Goal: Communication & Community: Answer question/provide support

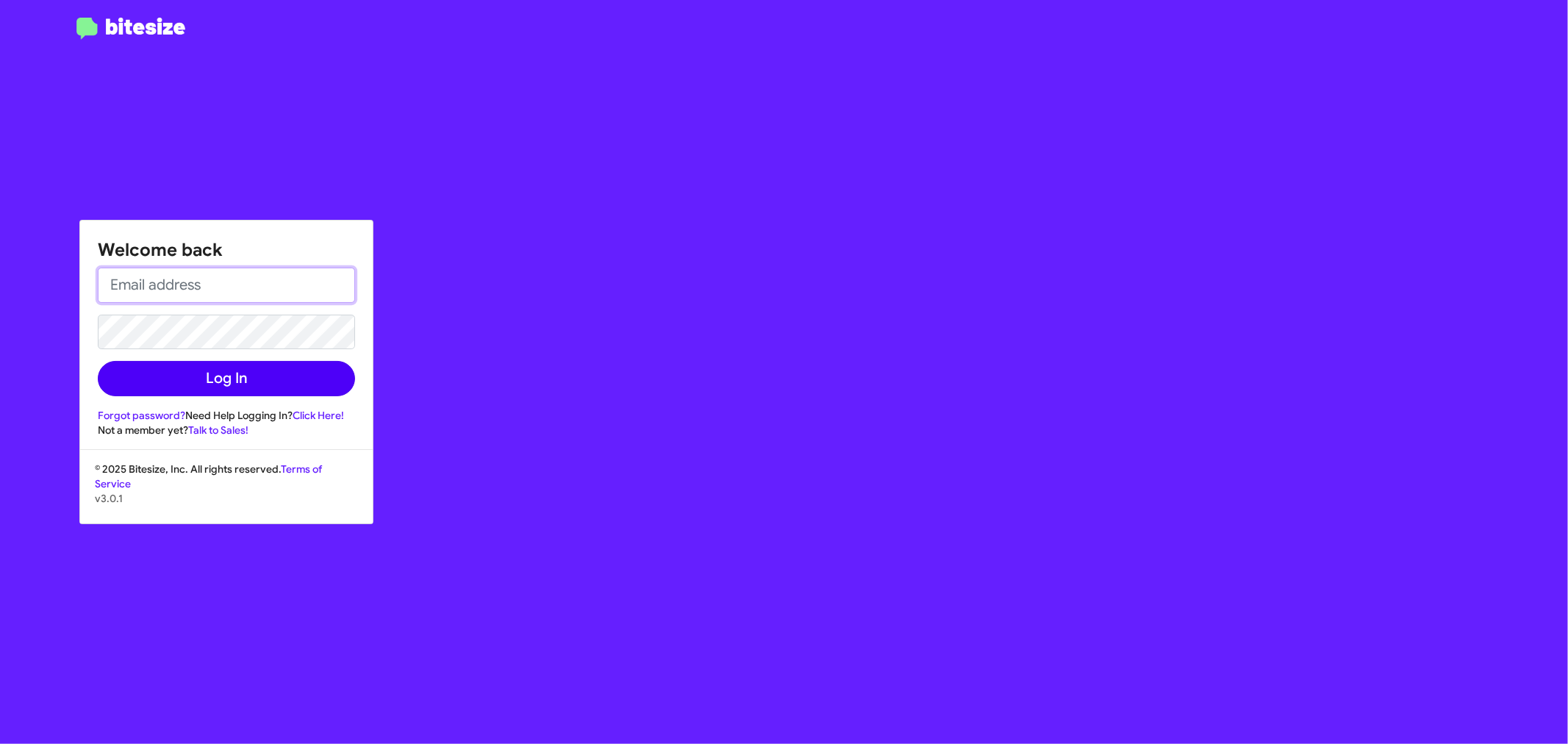
type input "[EMAIL_ADDRESS][DOMAIN_NAME]"
click at [231, 375] on button "Log In" at bounding box center [226, 378] width 257 height 36
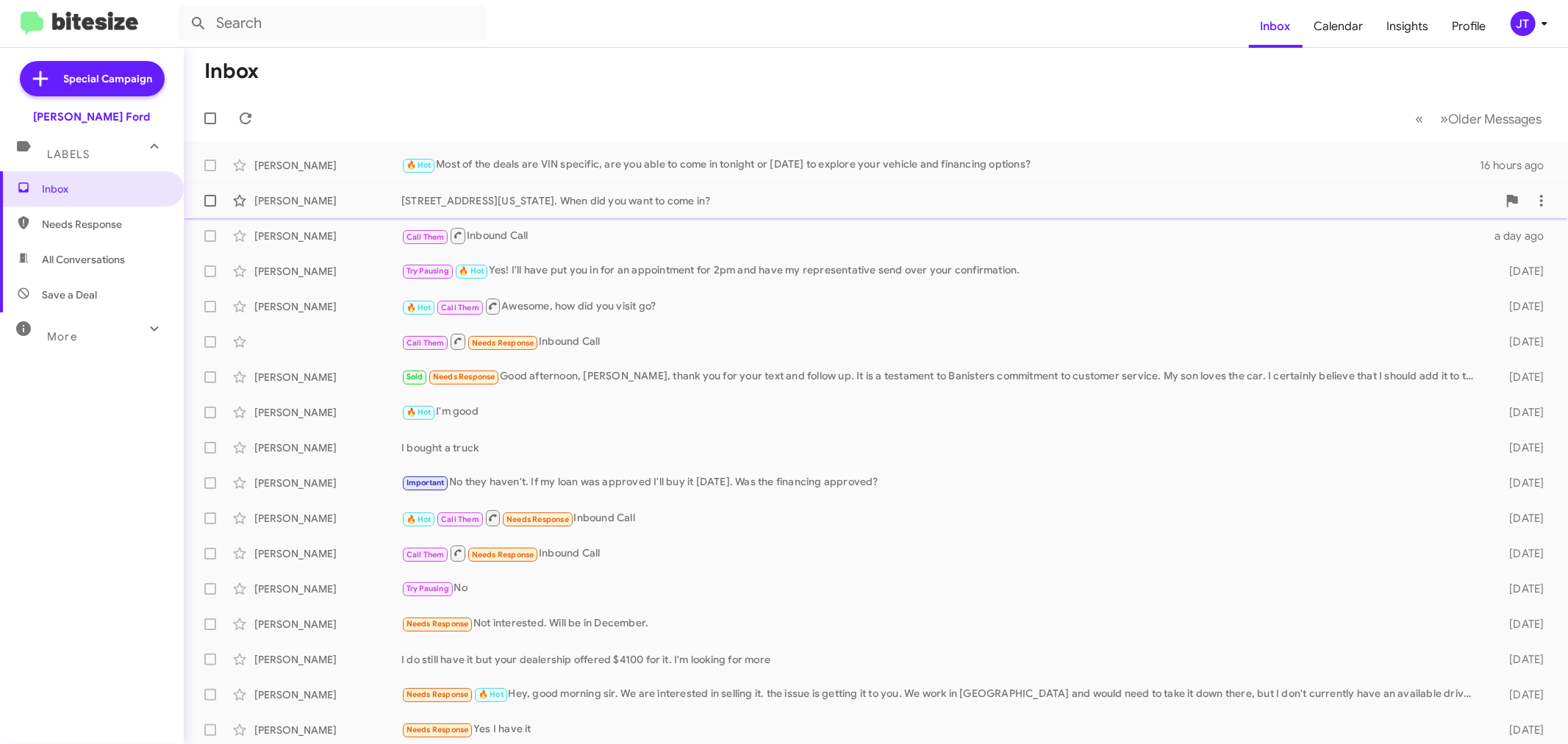
click at [630, 204] on div "[STREET_ADDRESS][US_STATE]. When did you want to come in?" at bounding box center [949, 201] width 1096 height 15
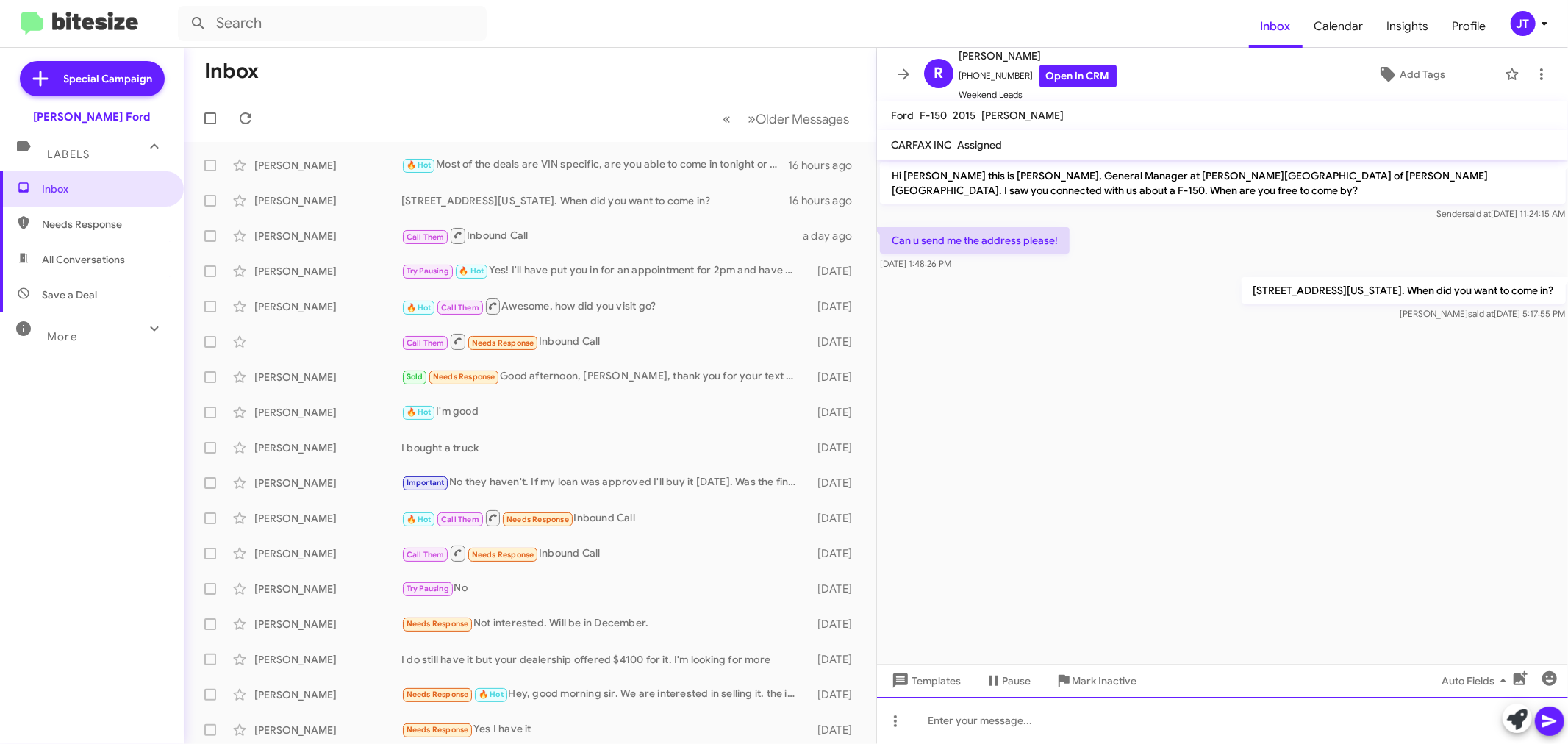
click at [971, 731] on div at bounding box center [1223, 720] width 691 height 47
click at [903, 69] on icon at bounding box center [904, 73] width 12 height 11
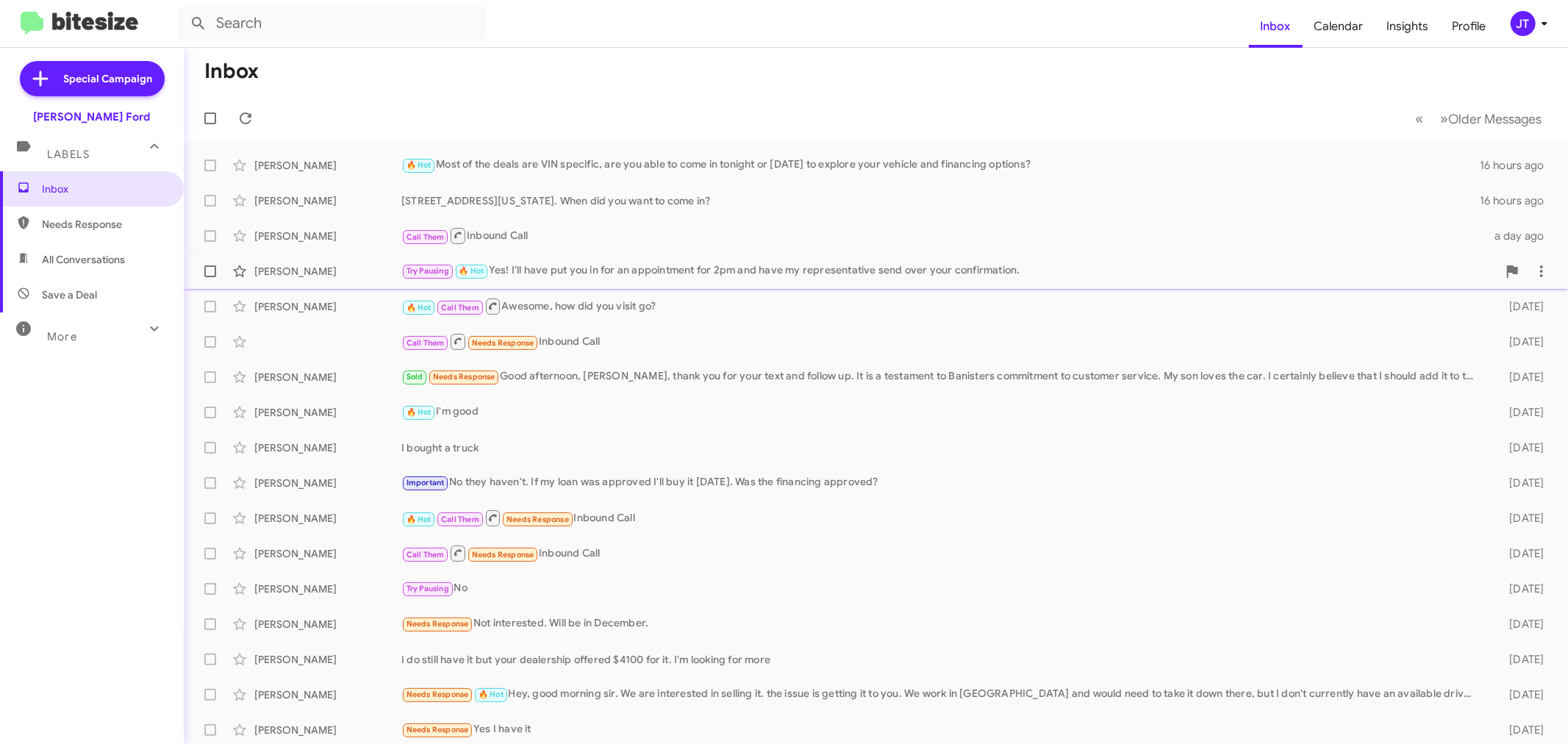
click at [700, 279] on div "Try Pausing 🔥 Hot Yes! I'll have put you in for an appointment for 2pm and have…" at bounding box center [949, 271] width 1096 height 17
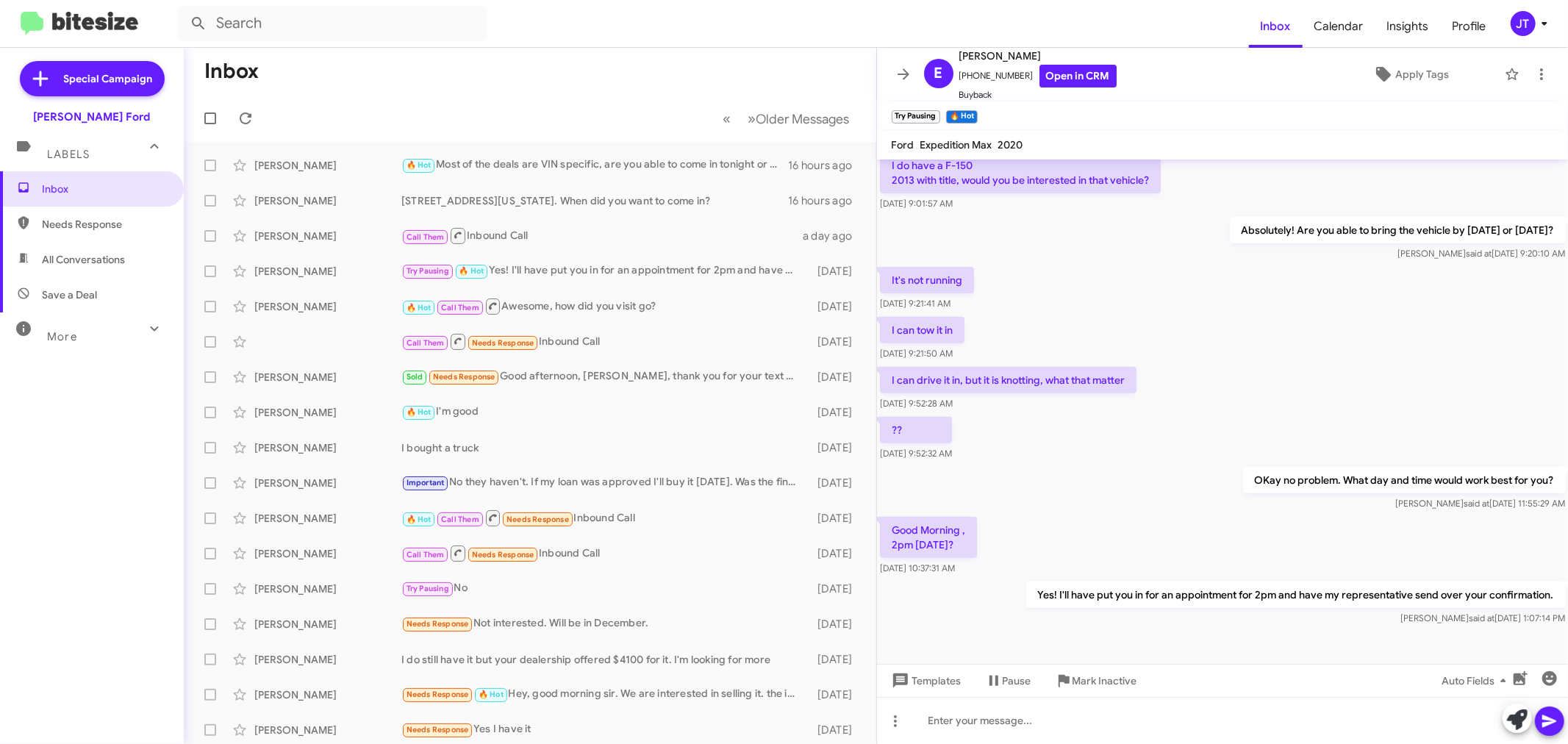
scroll to position [442, 0]
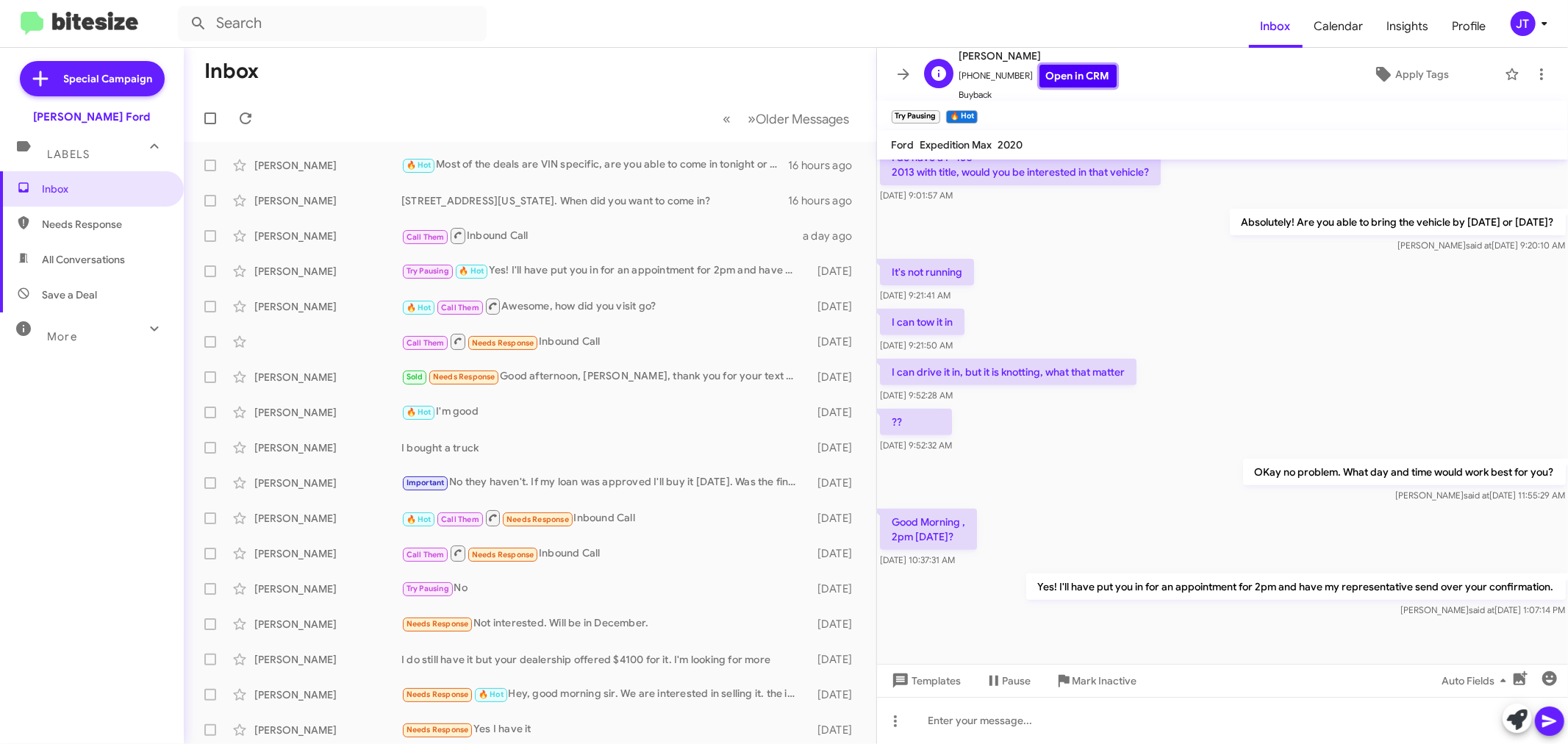
click at [1039, 69] on link "Open in CRM" at bounding box center [1077, 76] width 77 height 23
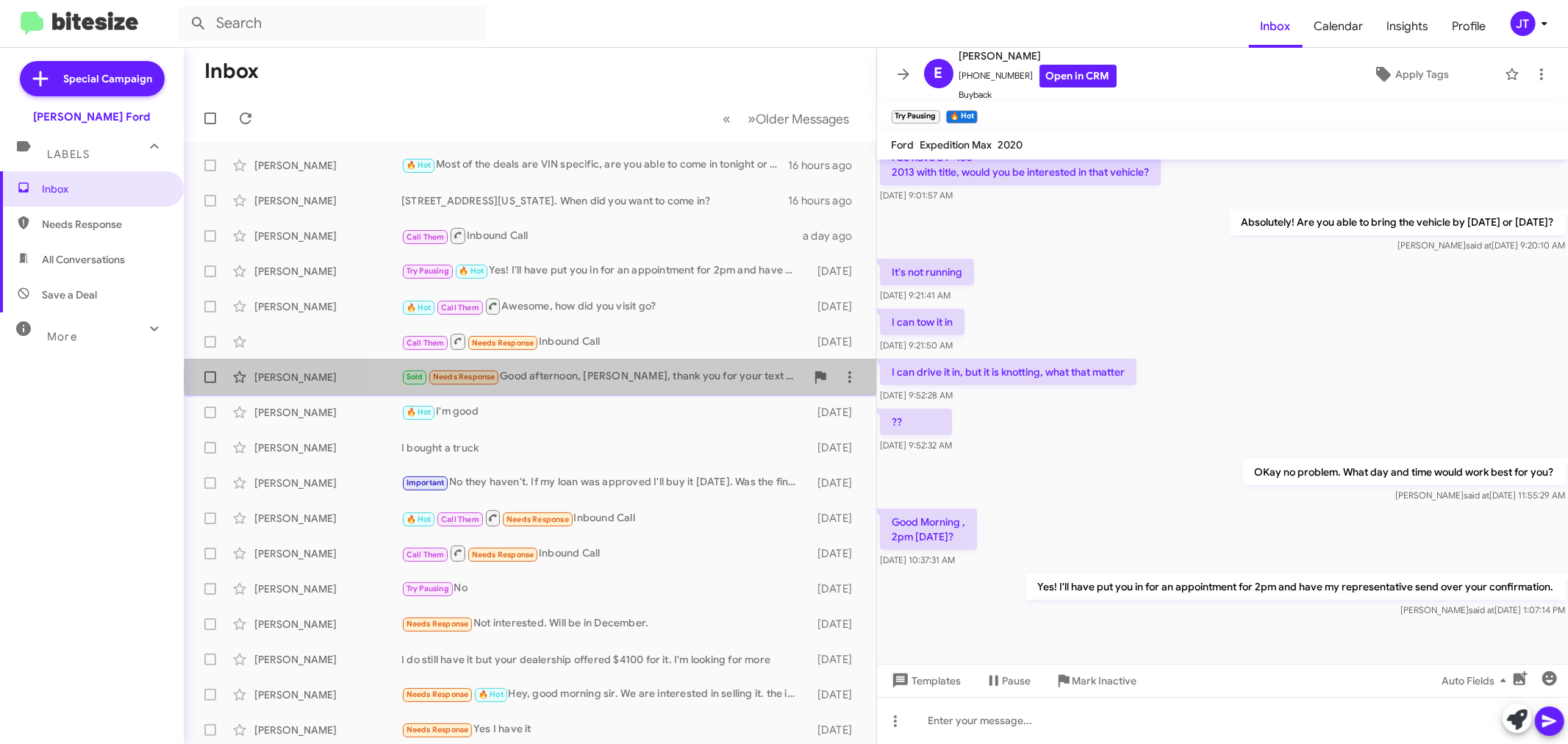
click at [657, 377] on div "Sold Needs Response Good afternoon, [PERSON_NAME], thank you for your text and …" at bounding box center [603, 377] width 404 height 17
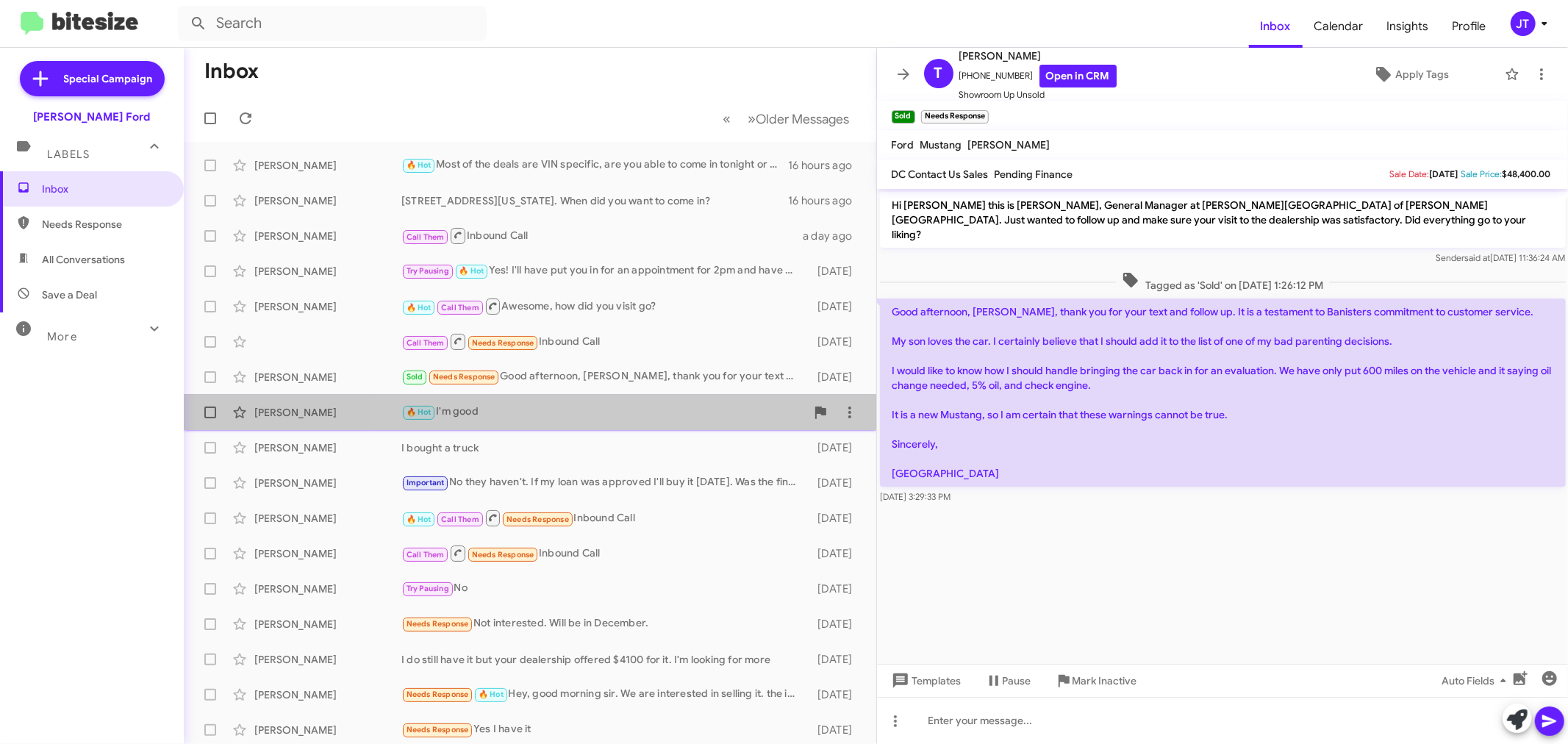
click at [639, 428] on span "[PERSON_NAME] 🔥 Hot I'm good [DATE]" at bounding box center [530, 412] width 692 height 36
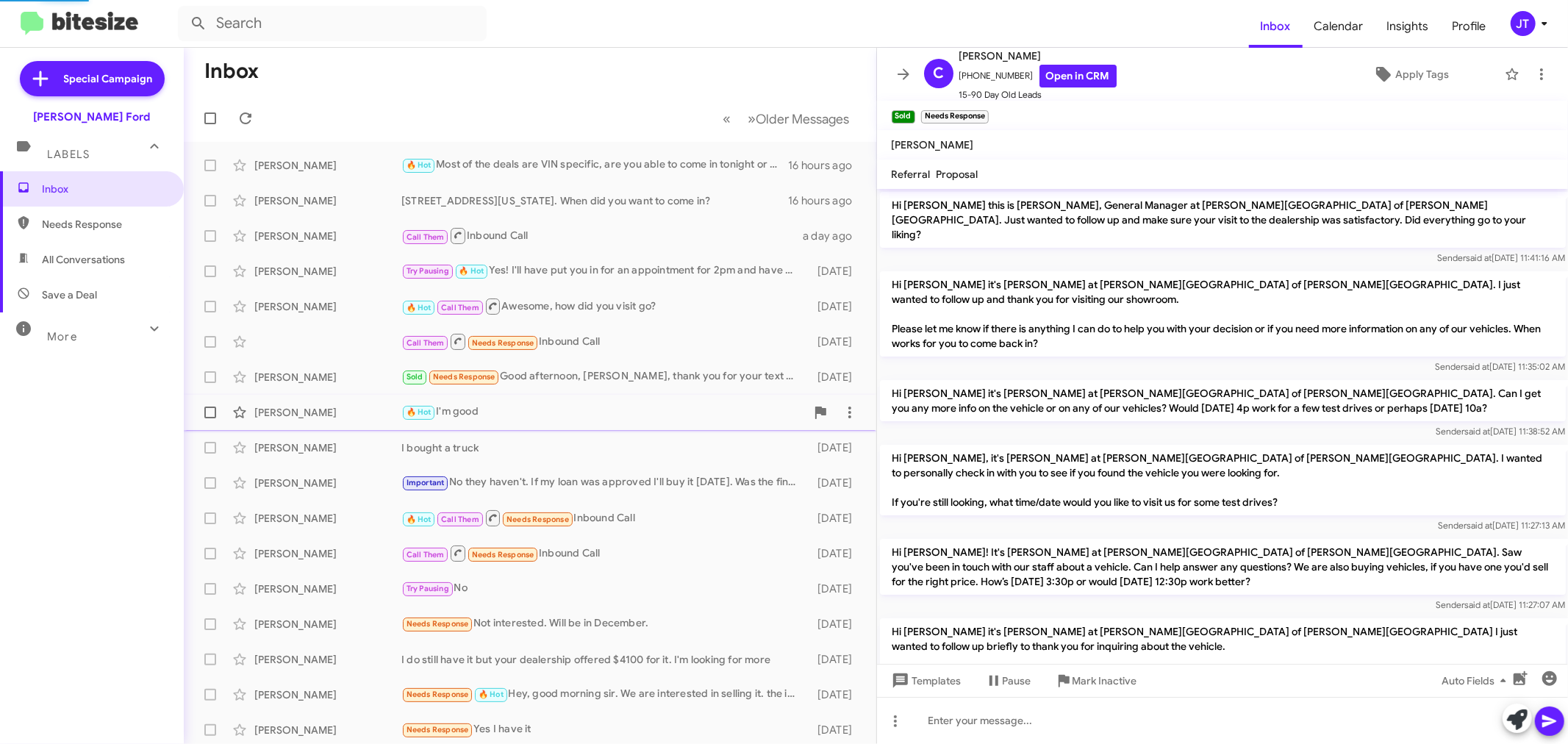
scroll to position [760, 0]
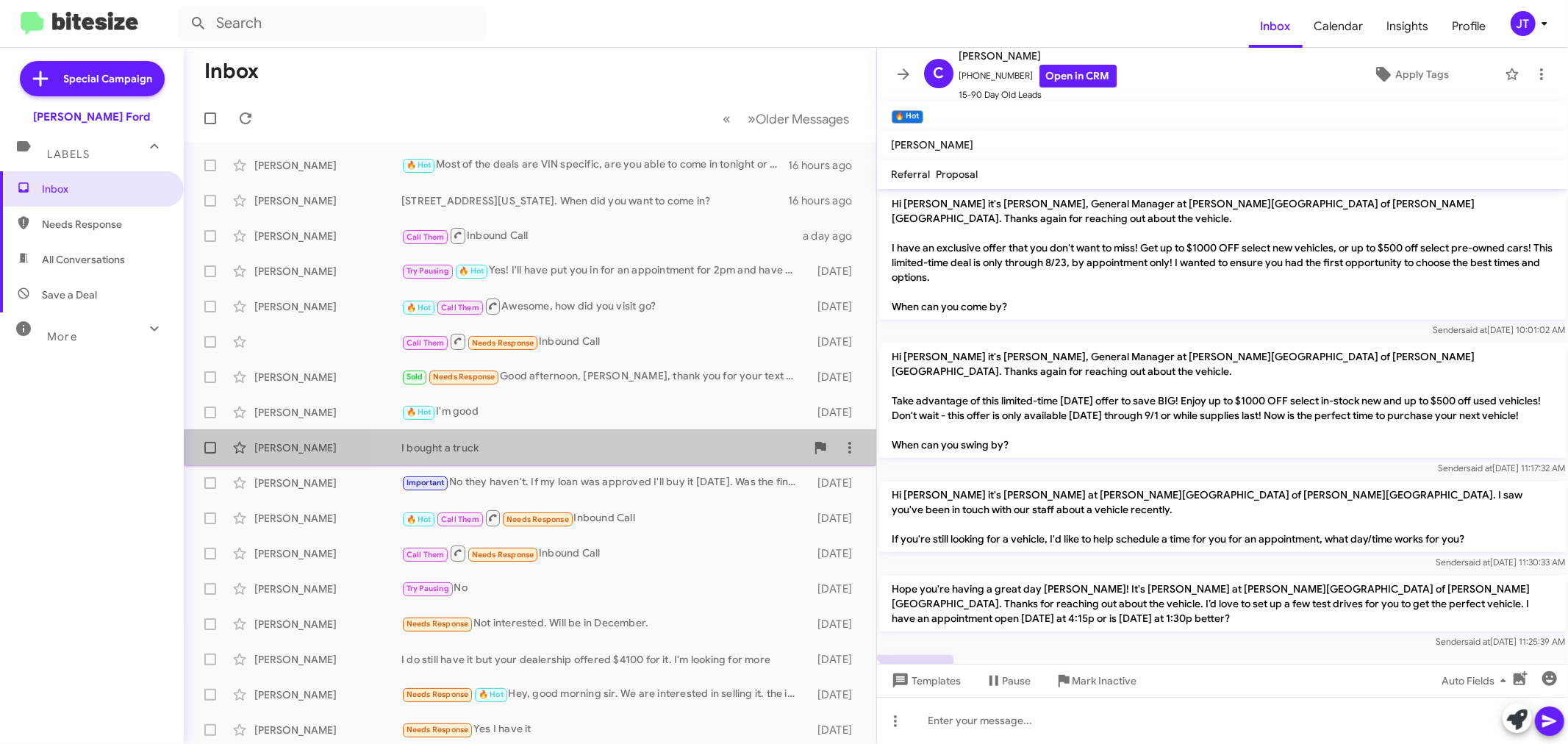
click at [639, 450] on div "I bought a truck" at bounding box center [603, 448] width 404 height 15
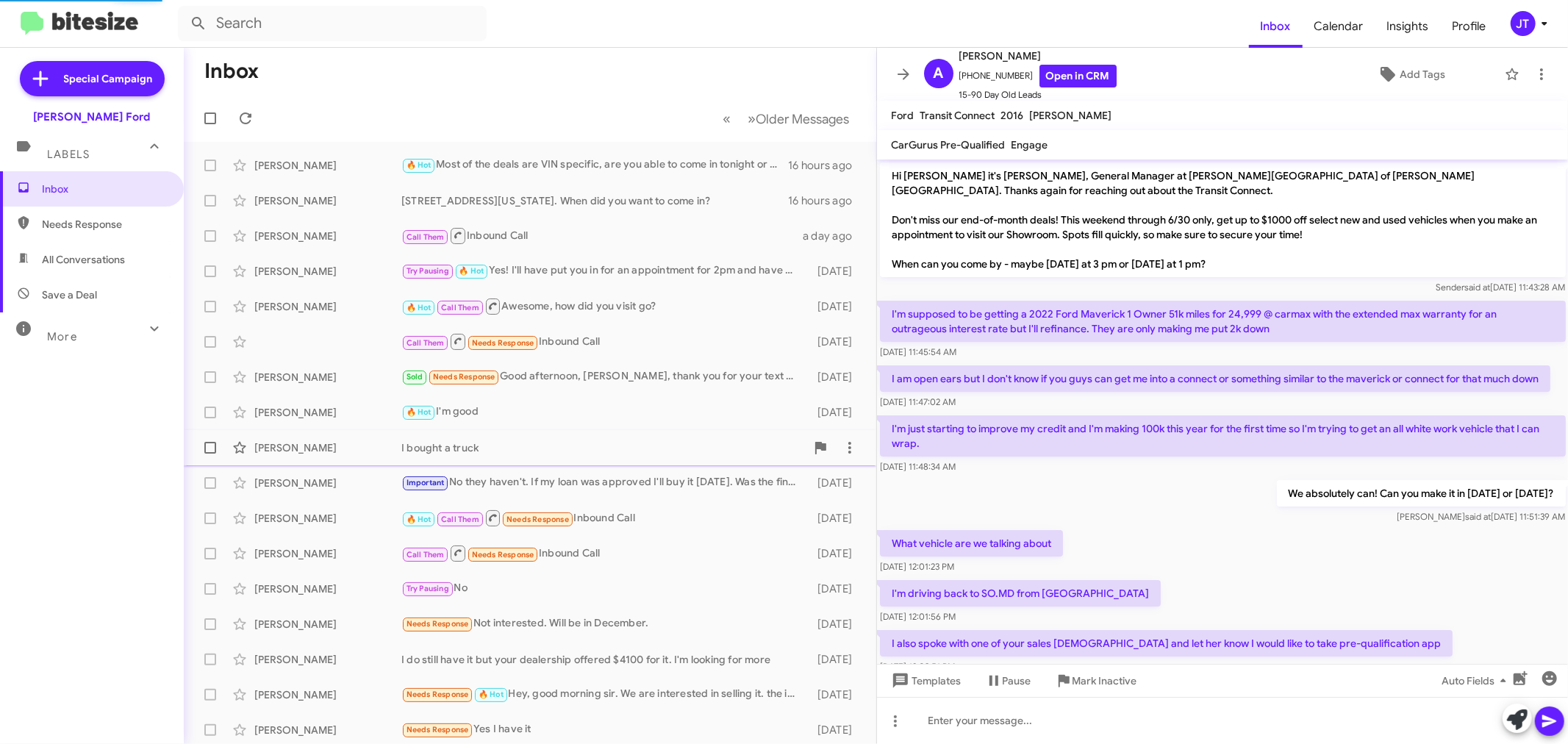
scroll to position [73, 0]
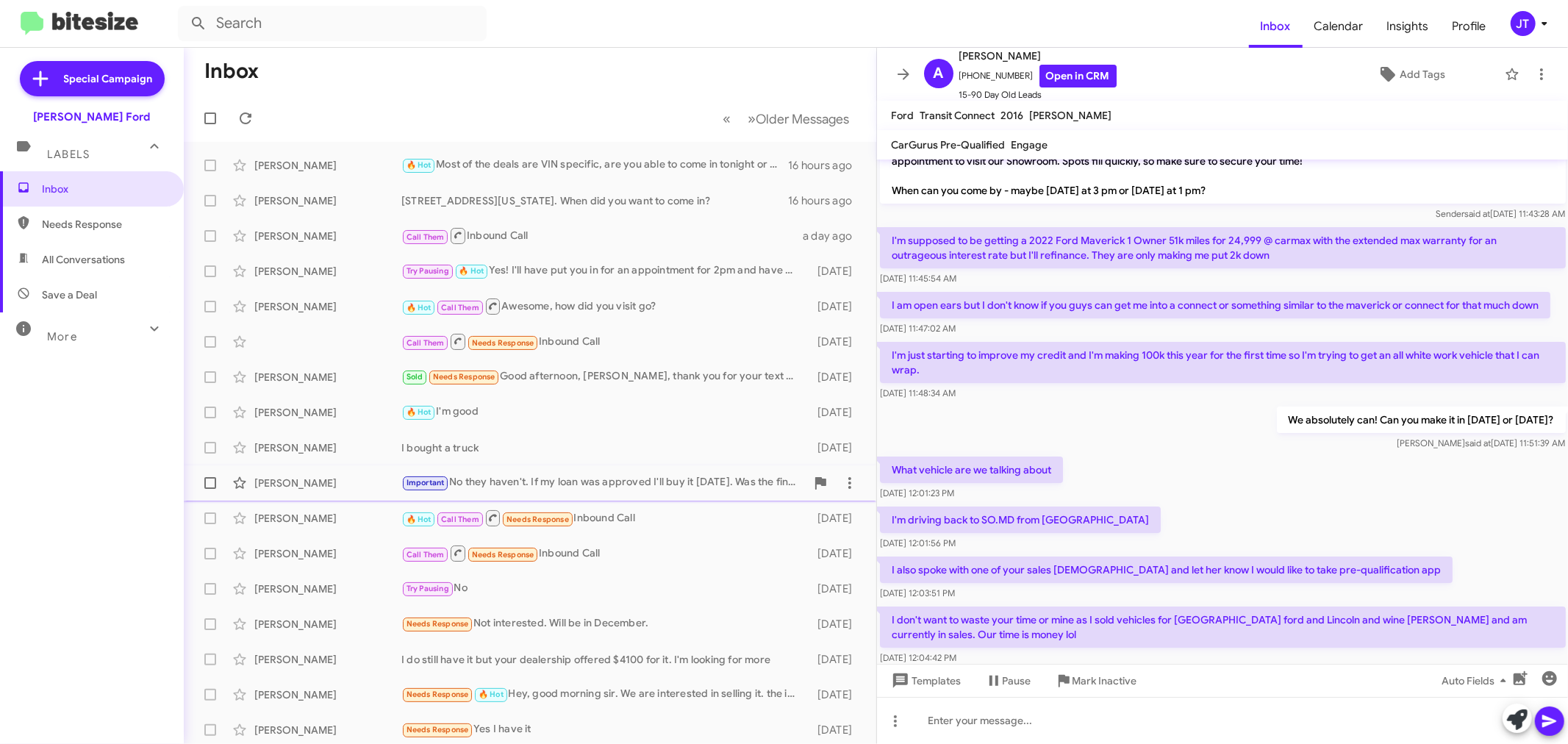
click at [652, 488] on div "Important No they haven't. If my loan was approved I'll buy it [DATE]. Was the …" at bounding box center [603, 482] width 404 height 17
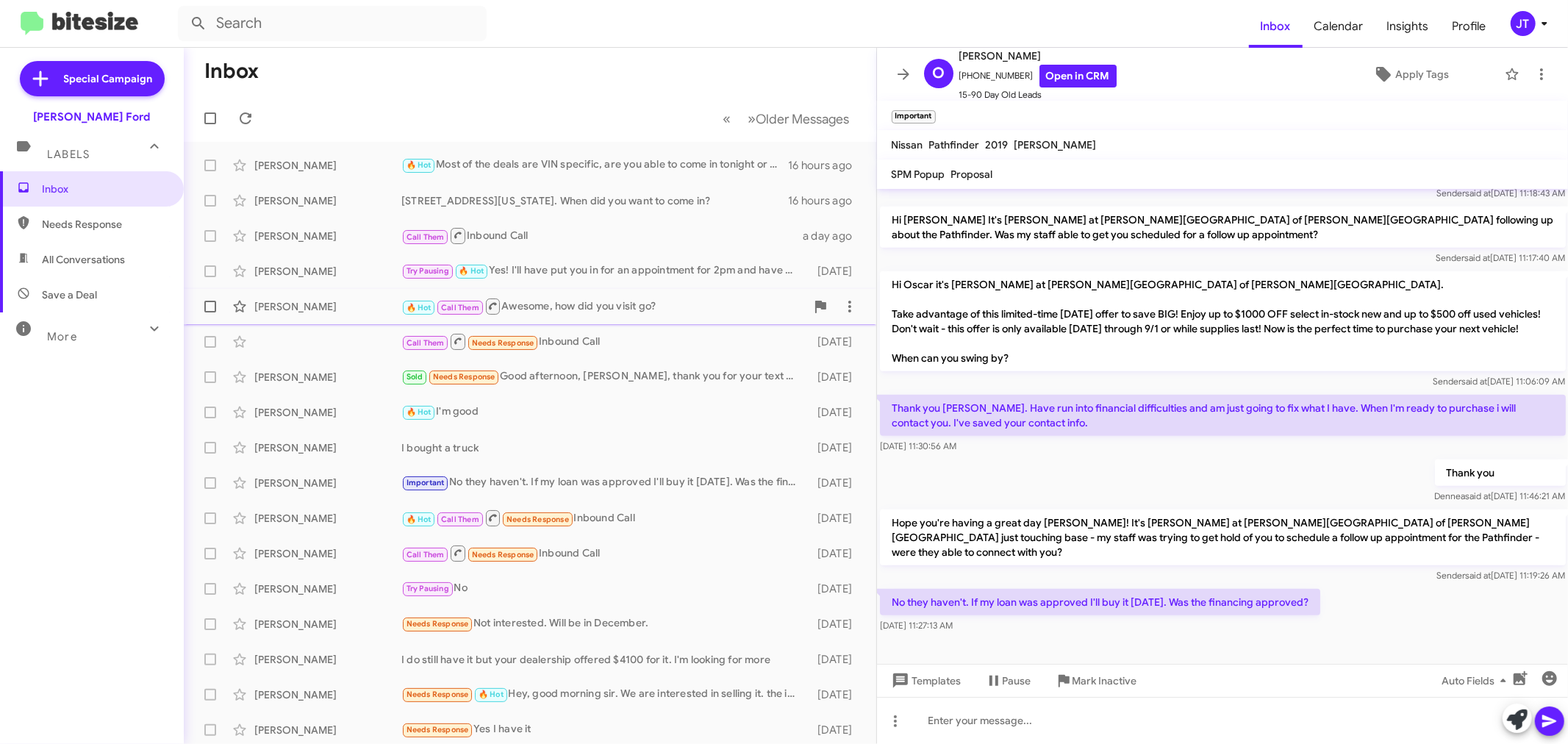
click at [645, 319] on div "[PERSON_NAME] 🔥 Hot Call Them Awesome, how did you visit go? [DATE]" at bounding box center [530, 306] width 669 height 30
